Goal: Check status

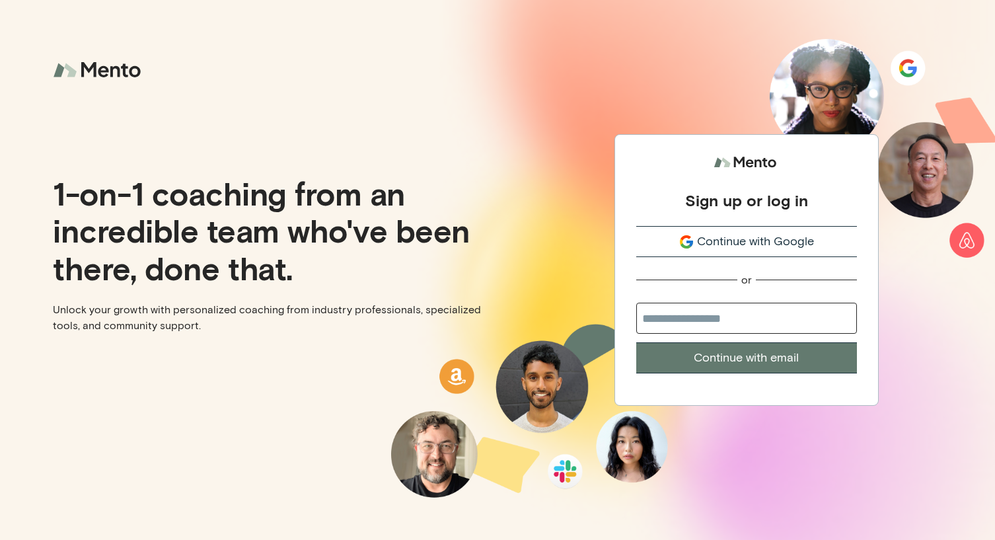
click at [698, 253] on button "Continue with Google" at bounding box center [746, 241] width 221 height 31
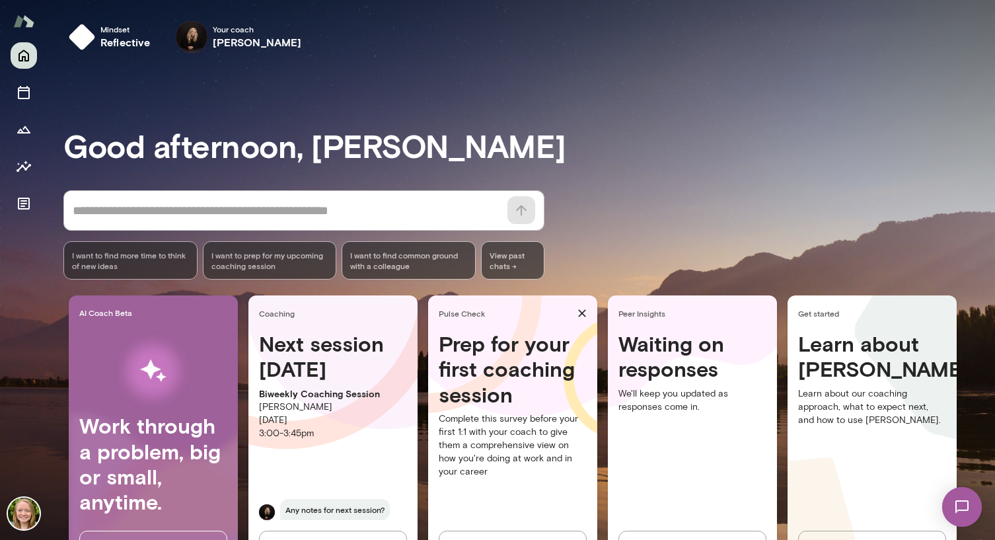
scroll to position [55, 0]
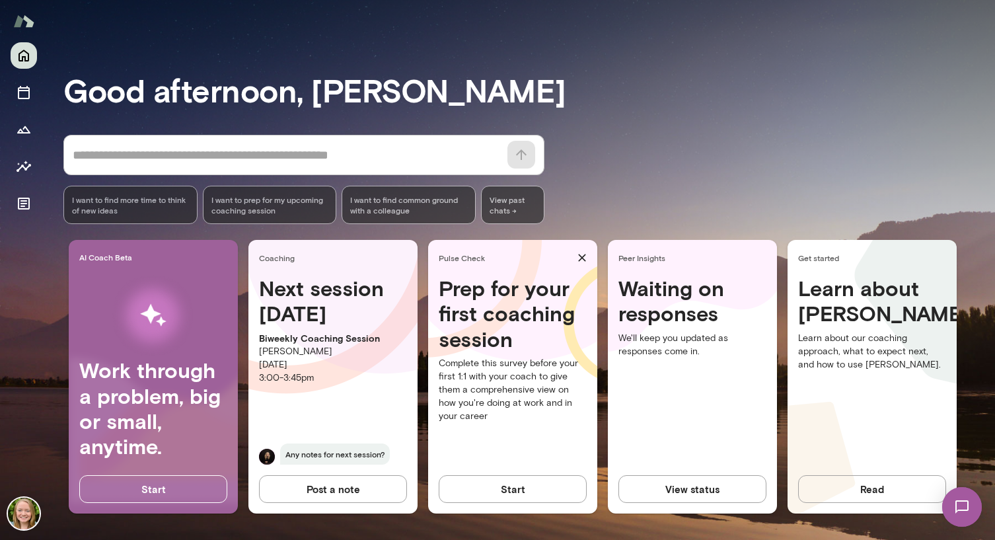
click at [702, 489] on button "View status" at bounding box center [692, 489] width 148 height 28
